Goal: Task Accomplishment & Management: Manage account settings

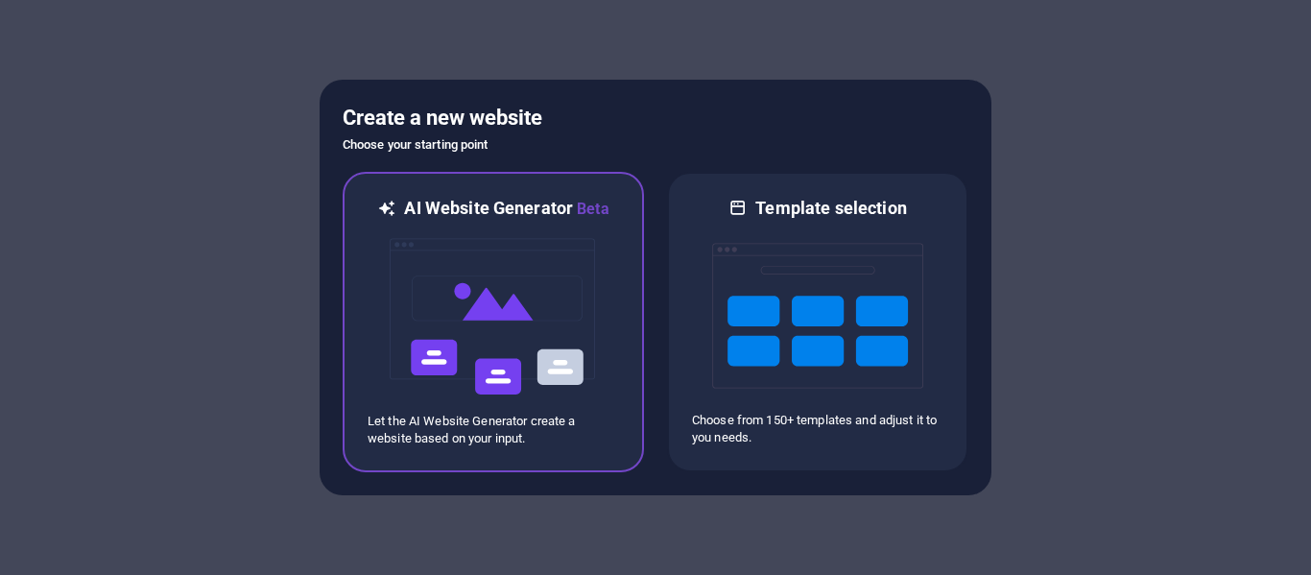
click at [504, 244] on img at bounding box center [493, 317] width 211 height 192
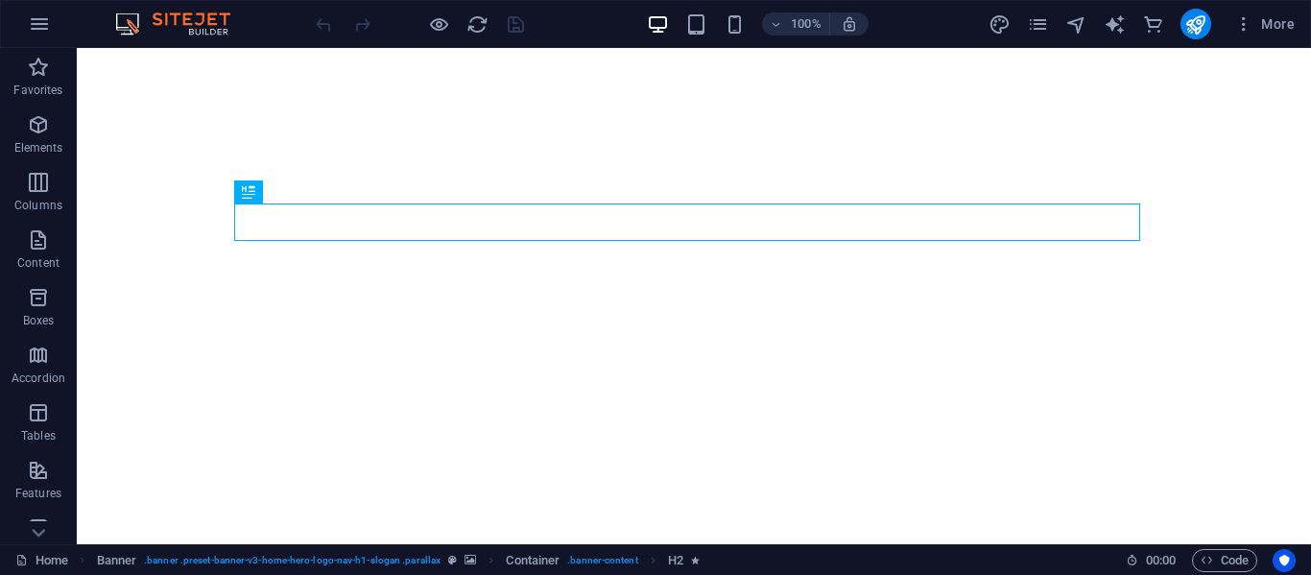
click at [916, 28] on div "100% More" at bounding box center [807, 24] width 990 height 31
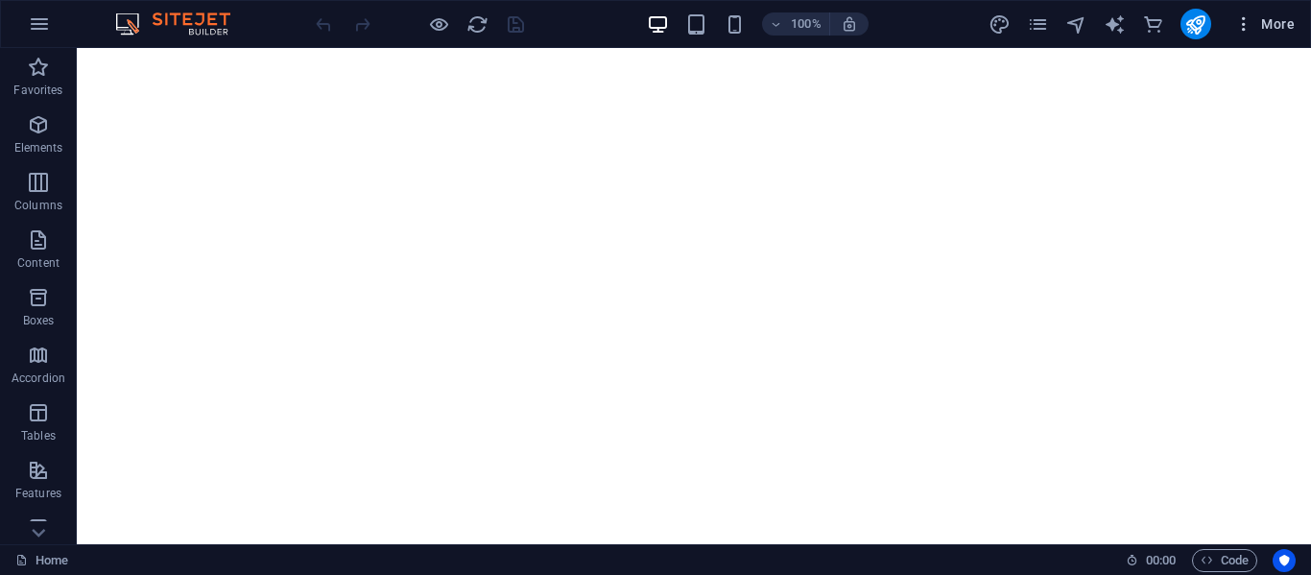
click at [1253, 25] on icon "button" at bounding box center [1243, 23] width 19 height 19
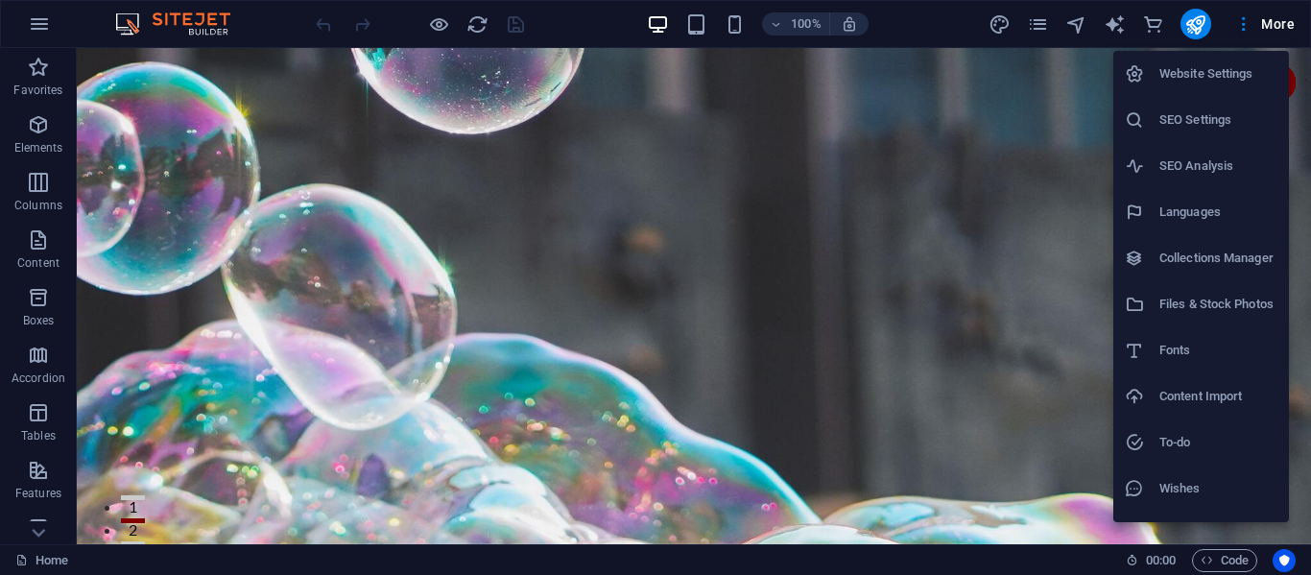
click at [1214, 74] on h6 "Website Settings" at bounding box center [1218, 73] width 118 height 23
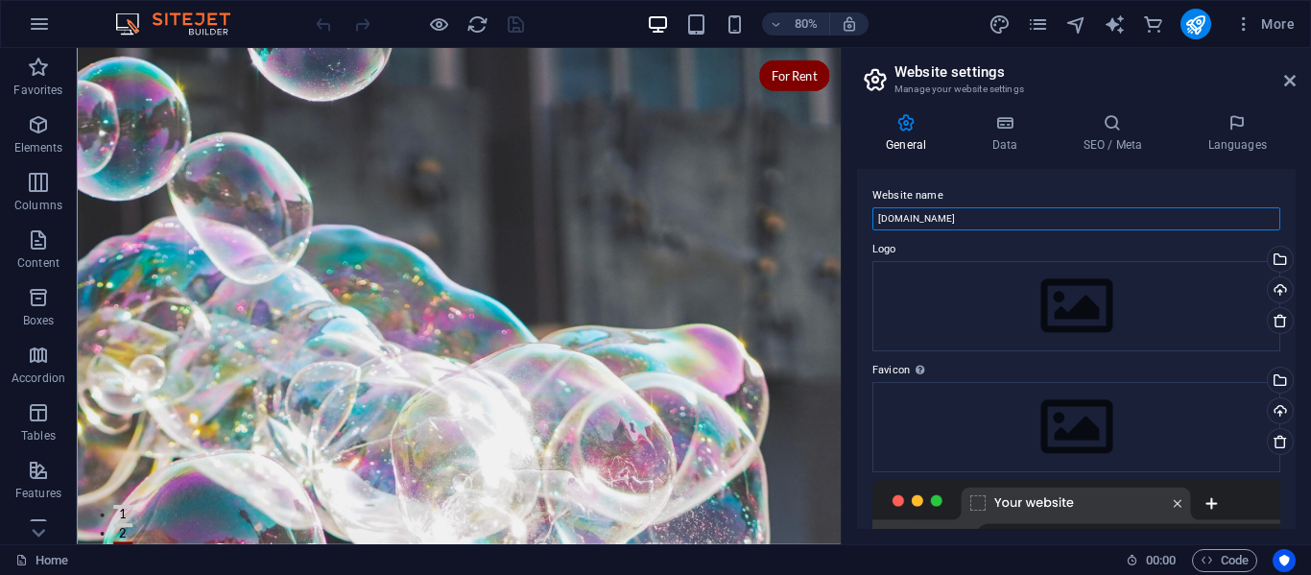
click at [987, 220] on input "[DOMAIN_NAME]" at bounding box center [1076, 218] width 408 height 23
type input "d"
type input "[DEMOGRAPHIC_DATA] UMM"
click at [1013, 128] on icon at bounding box center [1003, 122] width 83 height 19
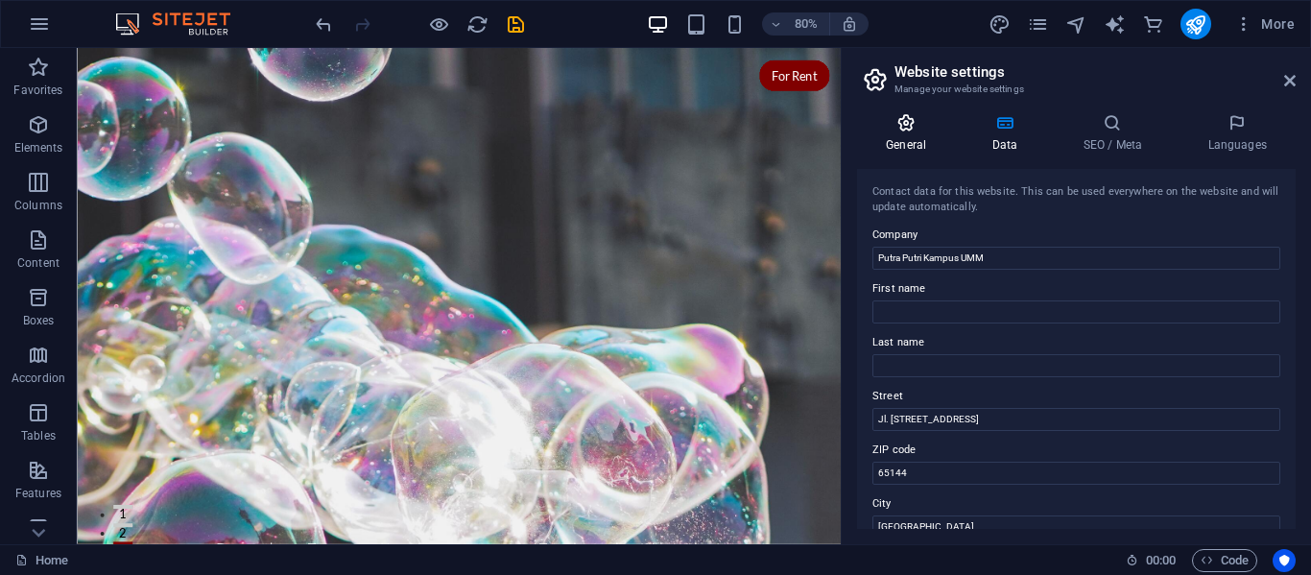
click at [909, 134] on h4 "General" at bounding box center [910, 133] width 106 height 40
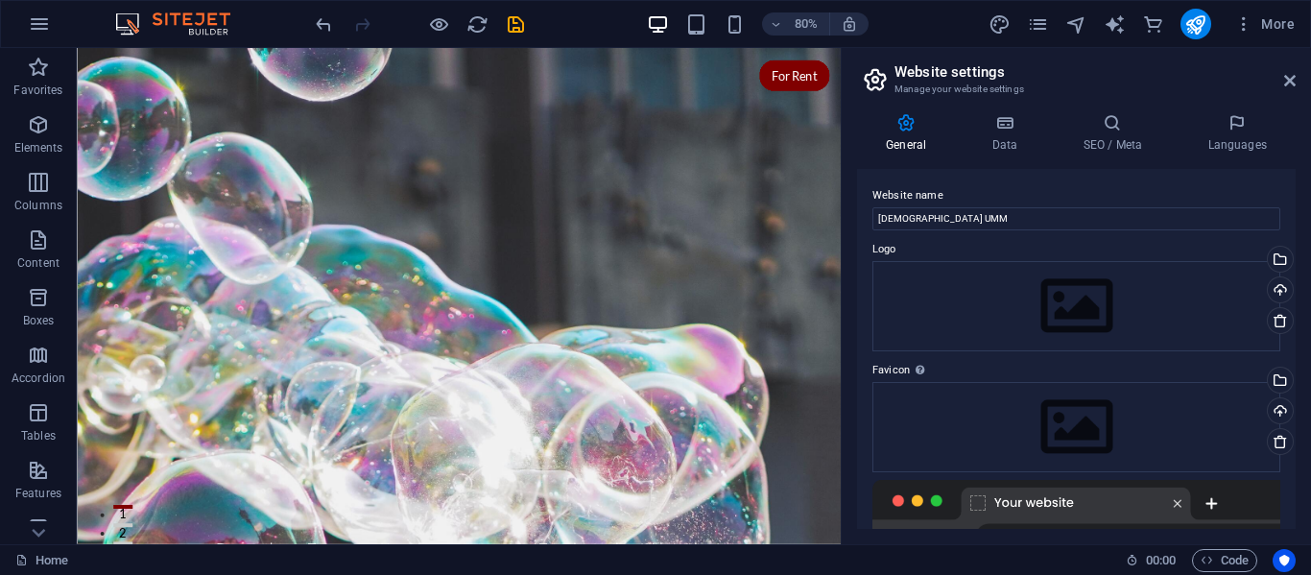
click at [1015, 163] on div "General Data SEO / Meta Languages Website name PAPIKA UMM Logo Drag files here,…" at bounding box center [1076, 320] width 438 height 415
click at [1000, 128] on icon at bounding box center [1003, 122] width 83 height 19
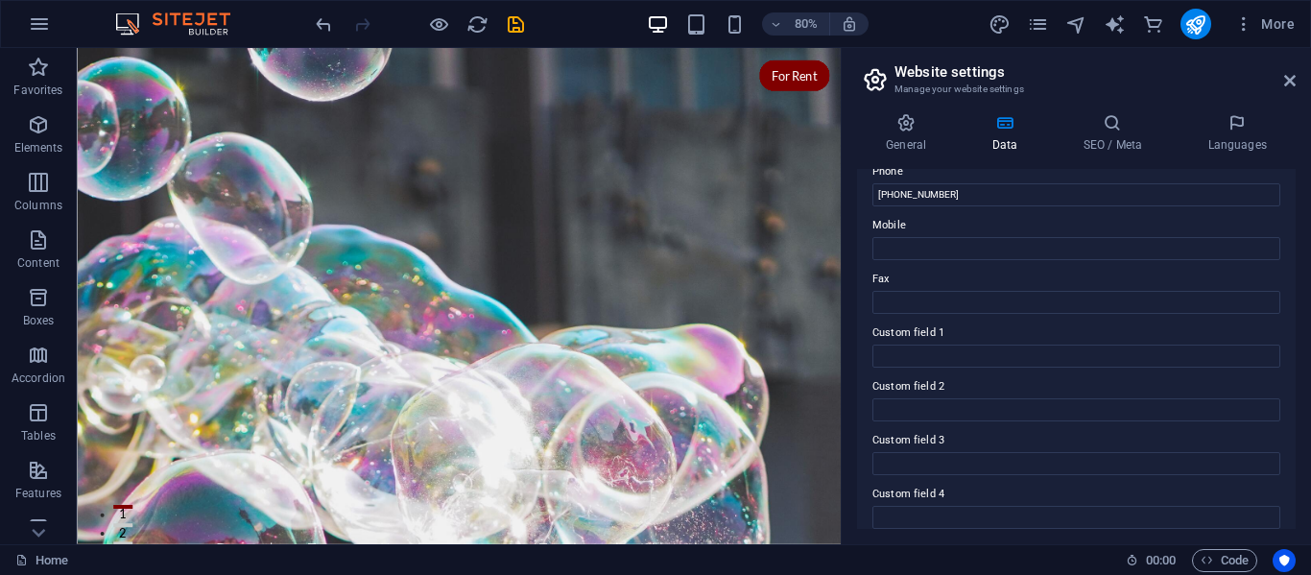
scroll to position [562, 0]
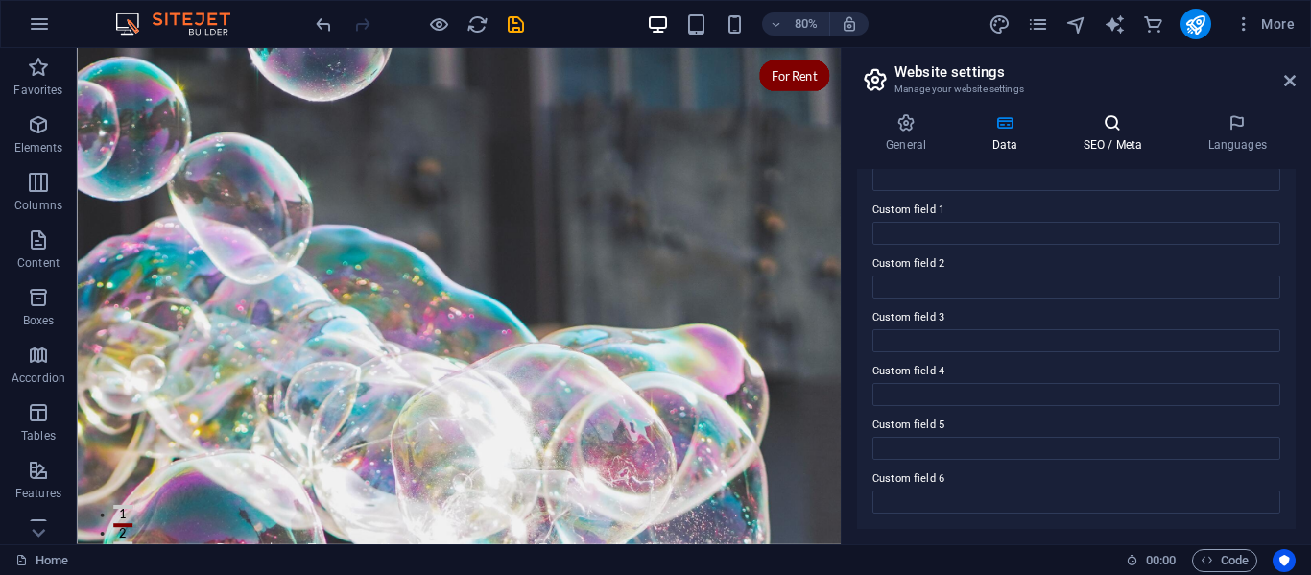
click at [1104, 118] on icon at bounding box center [1111, 122] width 117 height 19
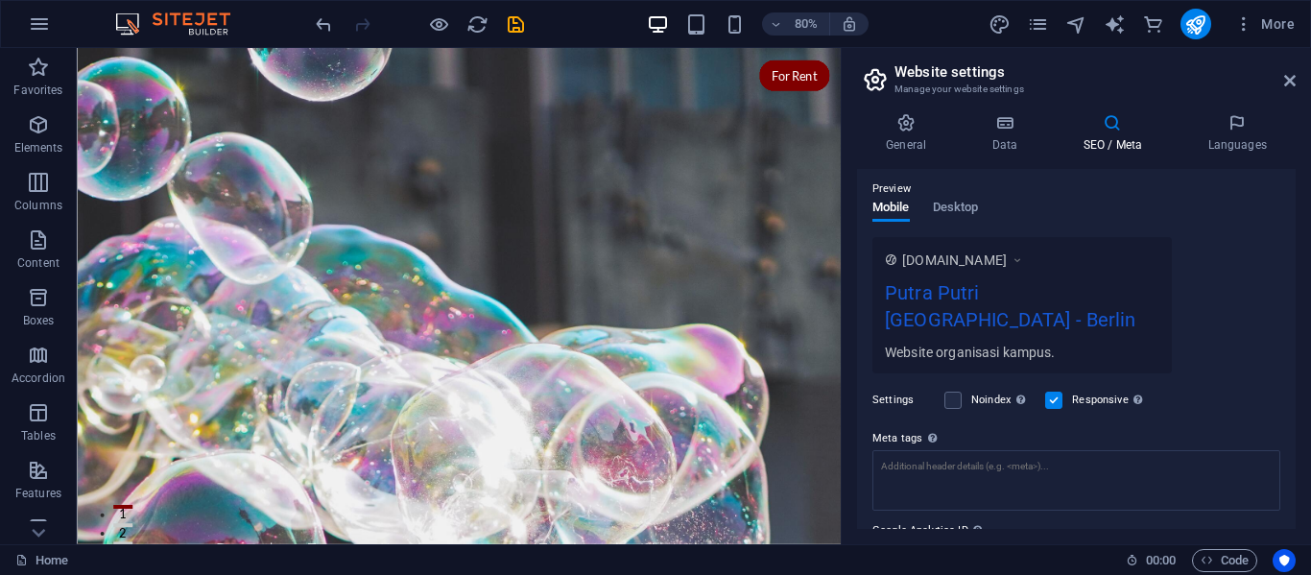
scroll to position [373, 0]
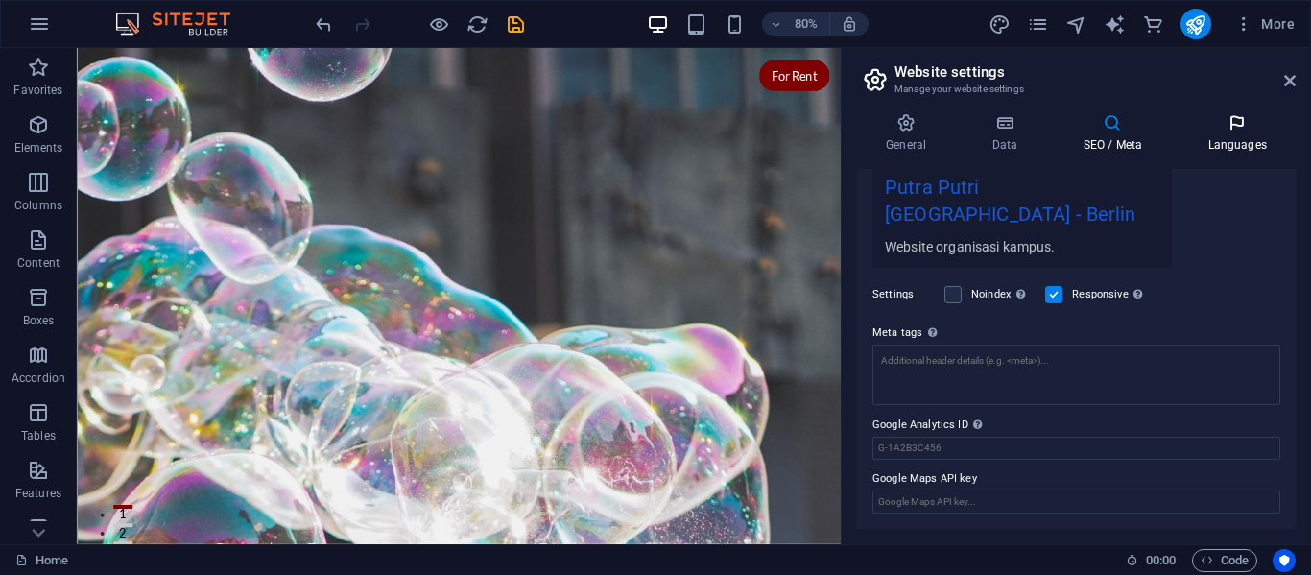
click at [1231, 128] on icon at bounding box center [1236, 122] width 117 height 19
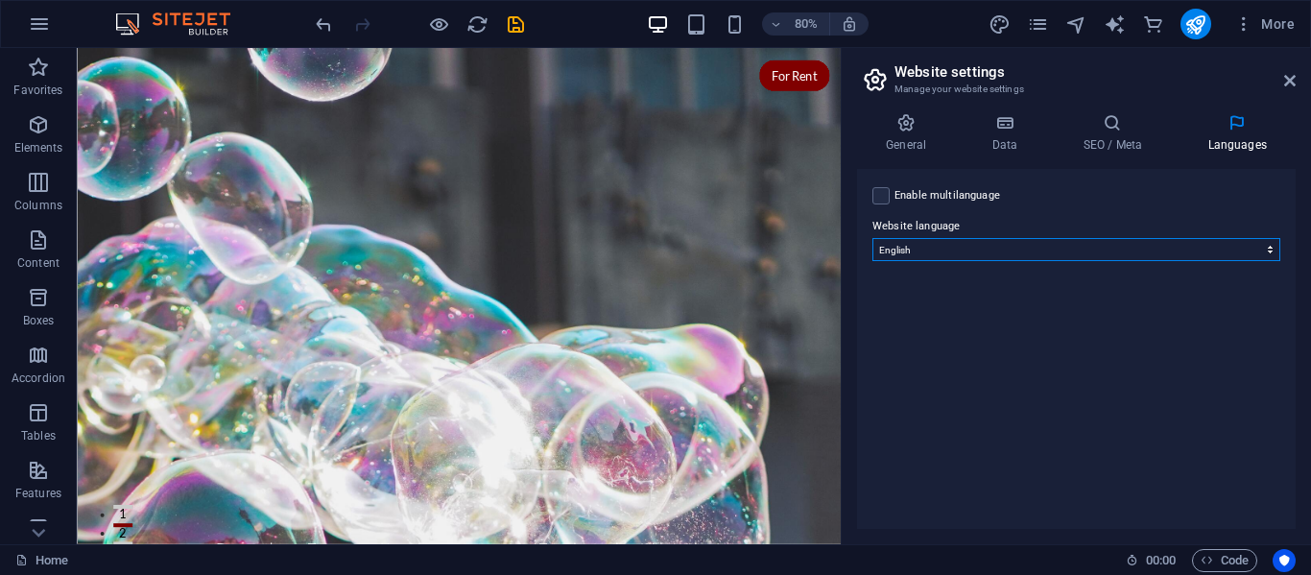
click at [1036, 254] on select "Abkhazian Afar Afrikaans Akan Albanian Amharic Arabic Aragonese Armenian Assame…" at bounding box center [1076, 249] width 408 height 23
select select "70"
click at [872, 238] on select "Abkhazian Afar Afrikaans Akan Albanian Amharic Arabic Aragonese Armenian Assame…" at bounding box center [1076, 249] width 408 height 23
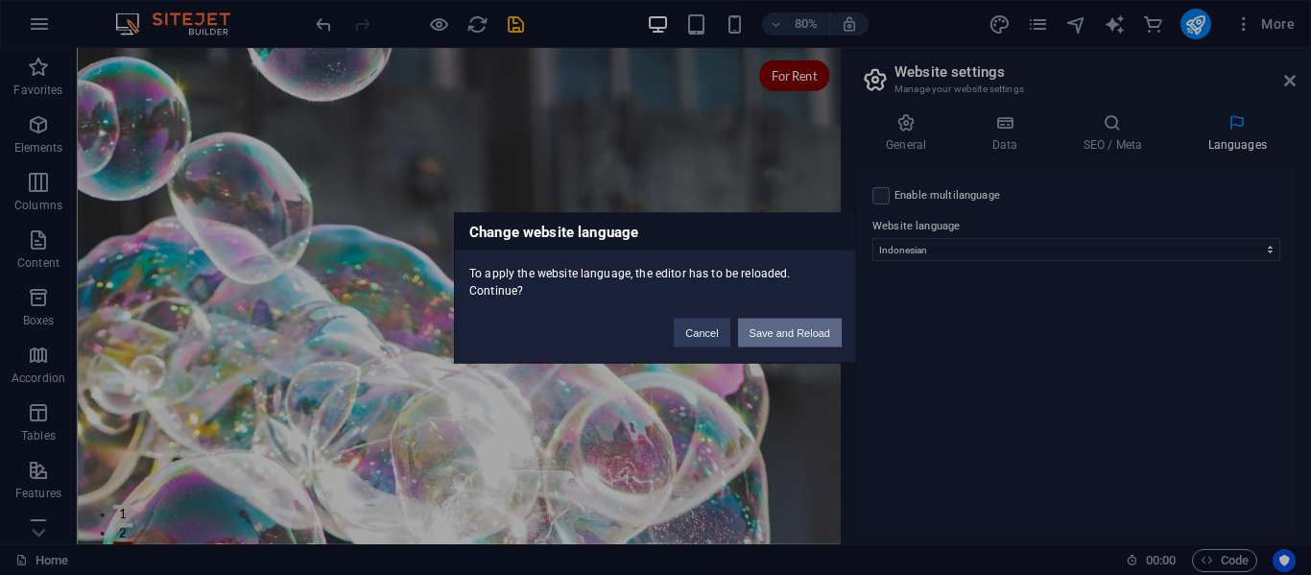
click at [762, 334] on button "Save and Reload" at bounding box center [790, 332] width 104 height 29
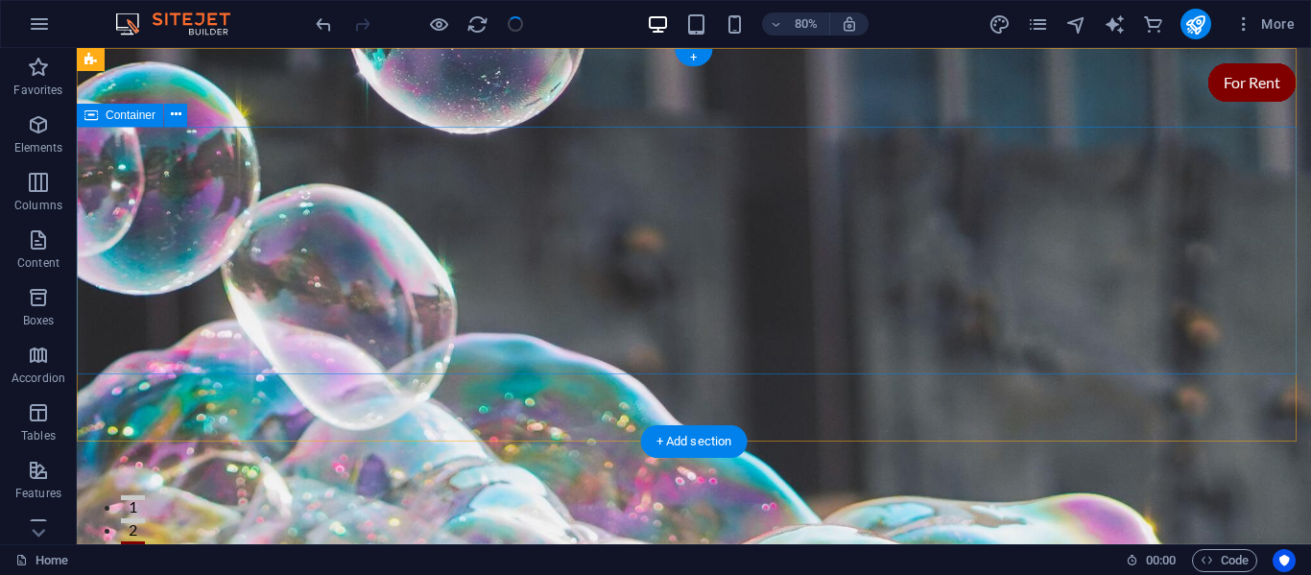
checkbox input "false"
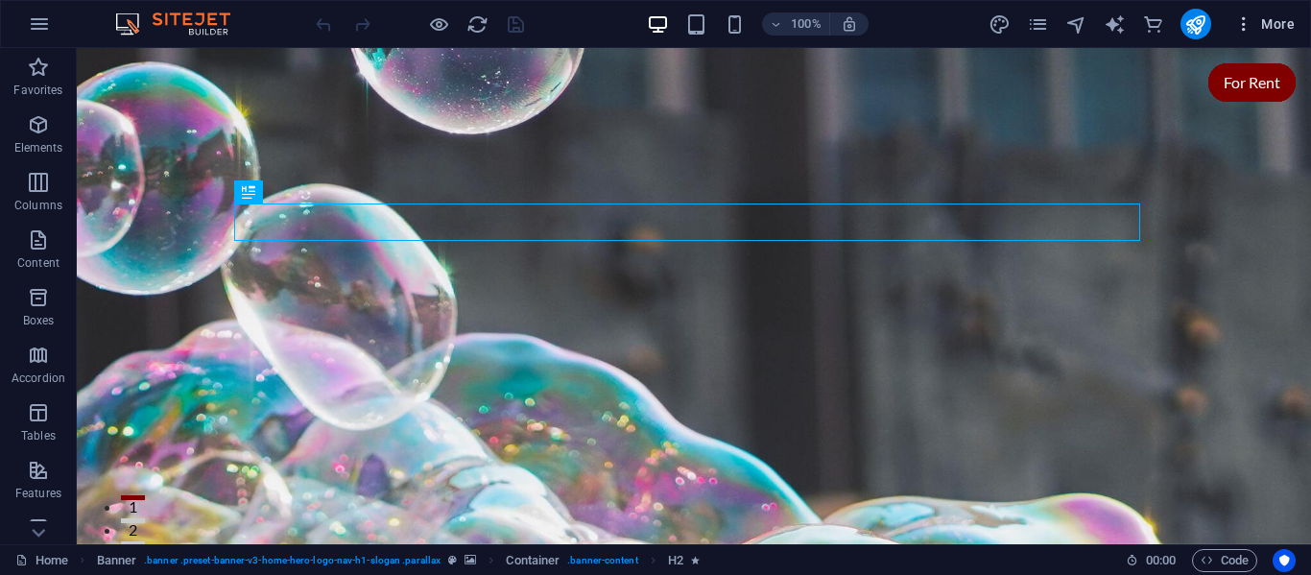
click at [1248, 20] on icon "button" at bounding box center [1243, 23] width 19 height 19
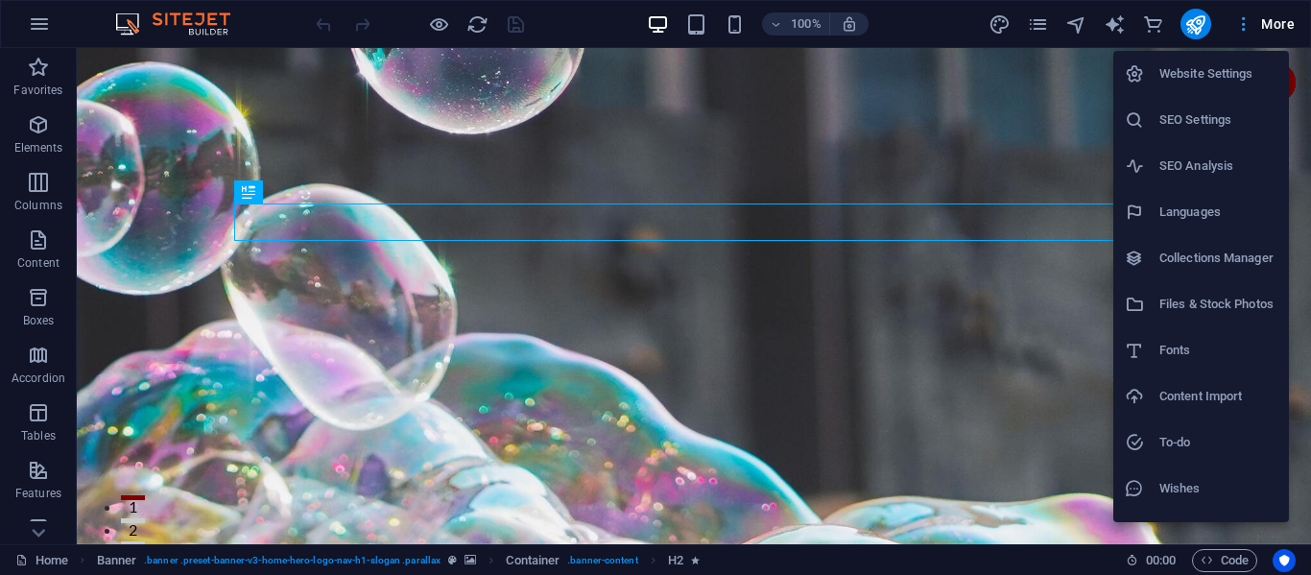
click at [1248, 20] on div at bounding box center [655, 287] width 1311 height 575
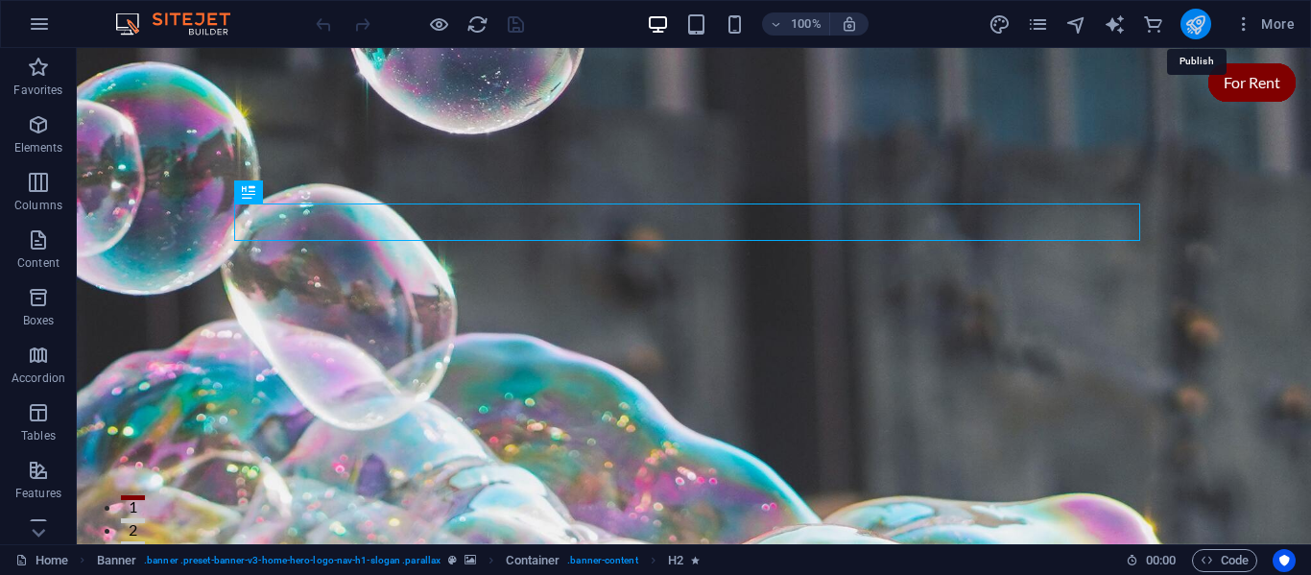
click at [1185, 27] on icon "publish" at bounding box center [1195, 24] width 22 height 22
